Goal: Task Accomplishment & Management: Manage account settings

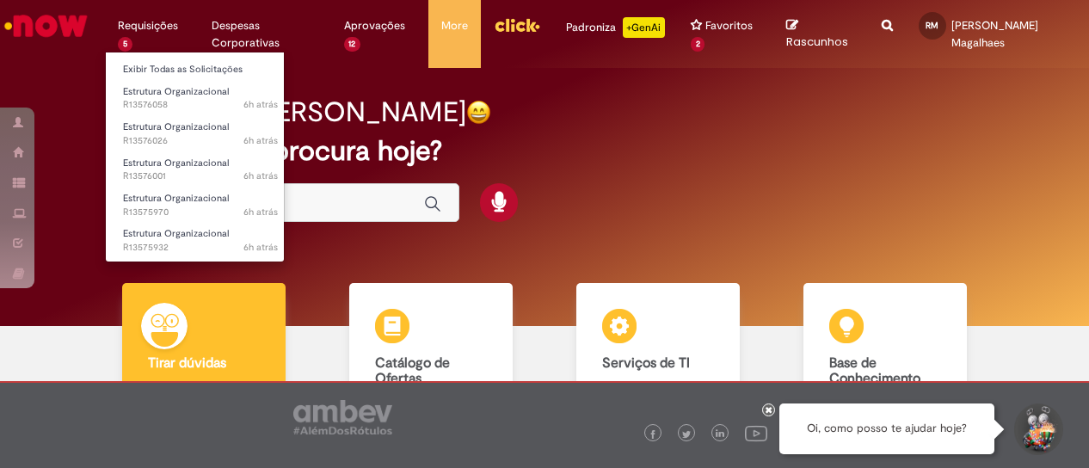
click at [160, 38] on li "Requisições 5 Exibir Todas as Solicitações Estrutura Organizacional 6h atrás 6 …" at bounding box center [152, 26] width 94 height 52
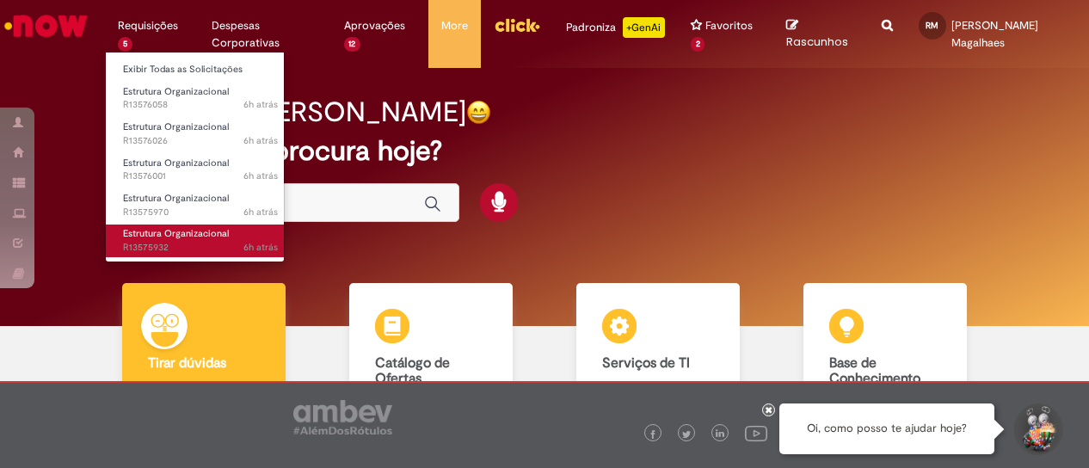
click at [163, 237] on span "Estrutura Organizacional" at bounding box center [176, 233] width 106 height 13
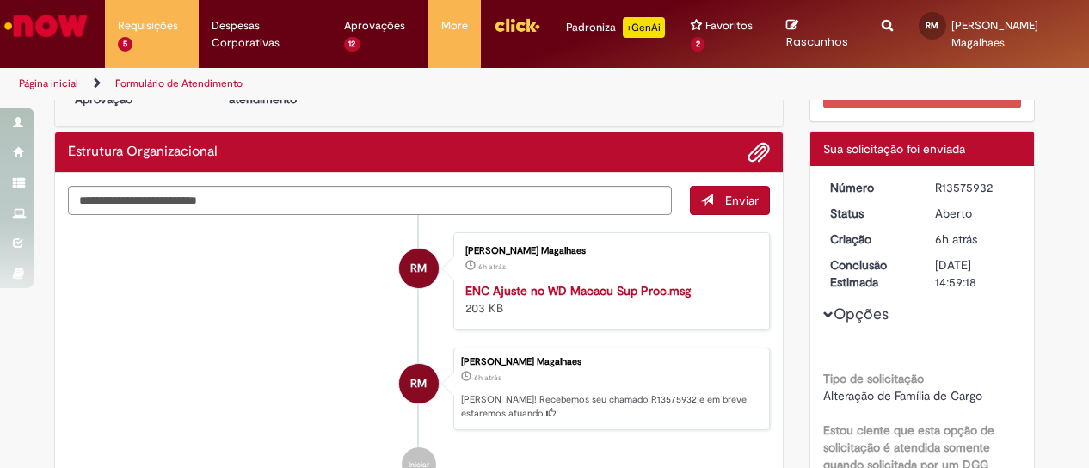
scroll to position [34, 0]
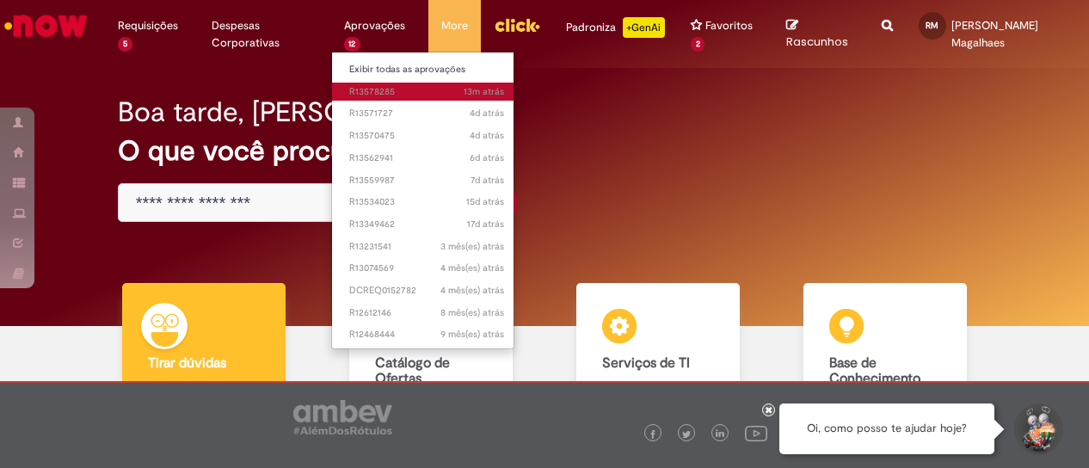
click at [379, 97] on span "13m atrás 13 minutos atrás R13578285" at bounding box center [426, 92] width 155 height 14
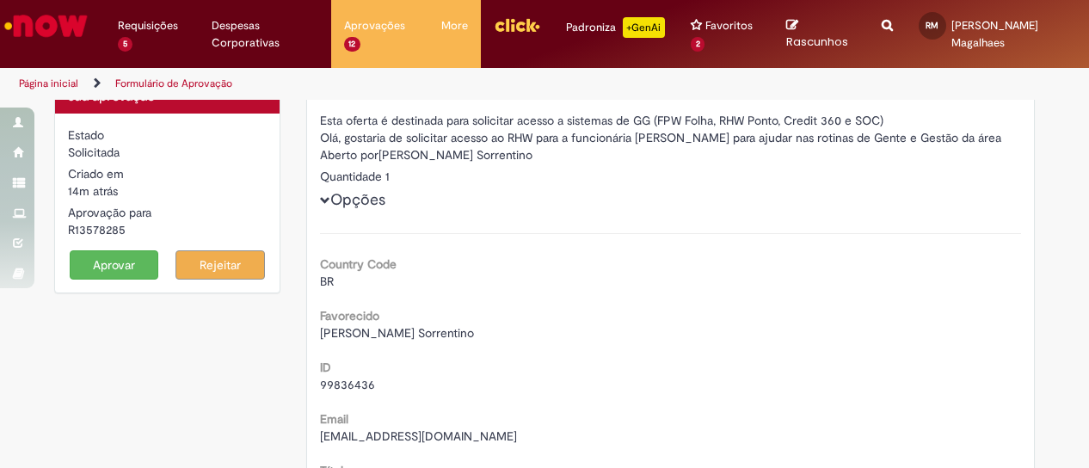
scroll to position [40, 0]
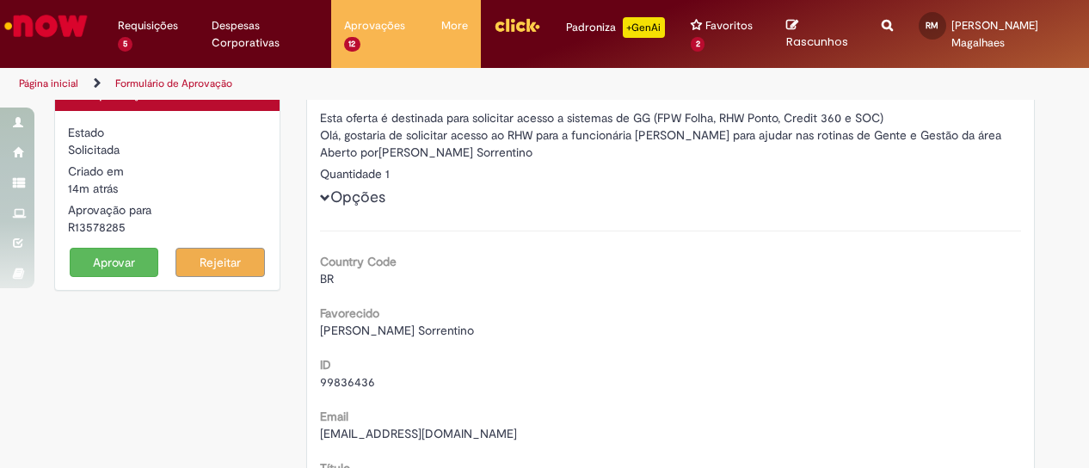
click at [127, 261] on button "Aprovar" at bounding box center [114, 262] width 89 height 29
